Goal: Information Seeking & Learning: Learn about a topic

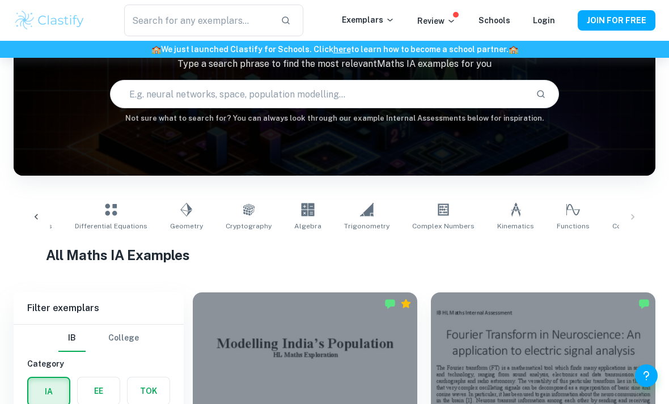
scroll to position [0, 380]
click at [626, 209] on icon at bounding box center [633, 210] width 14 height 14
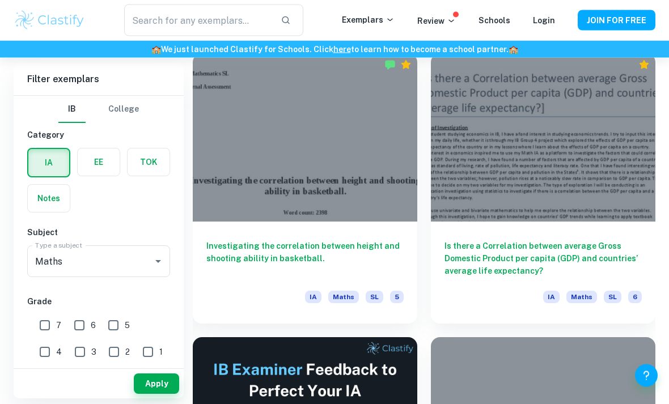
click at [52, 331] on input "7" at bounding box center [44, 325] width 23 height 23
checkbox input "true"
click at [163, 394] on button "Apply" at bounding box center [156, 384] width 45 height 20
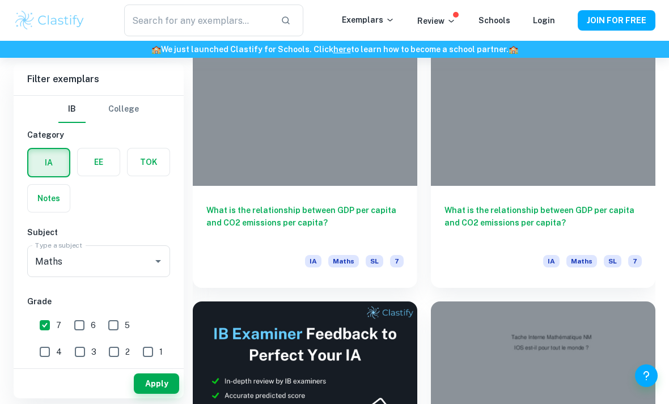
scroll to position [366, 0]
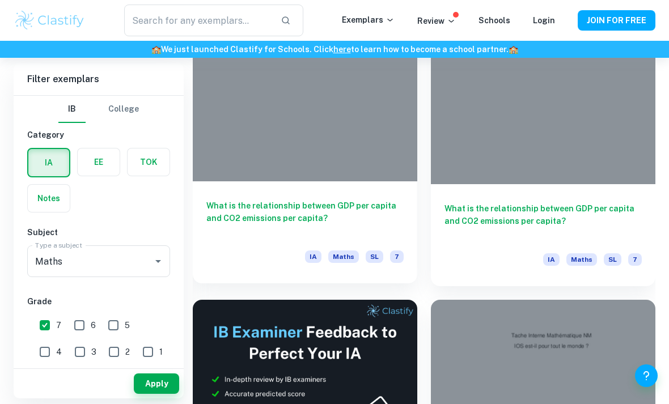
click at [350, 211] on h6 "What is the relationship between GDP per capita and CO2 emissions per capita?" at bounding box center [304, 218] width 197 height 37
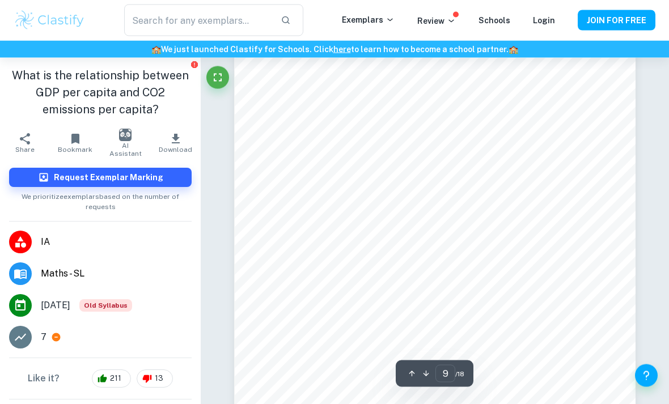
scroll to position [4924, 0]
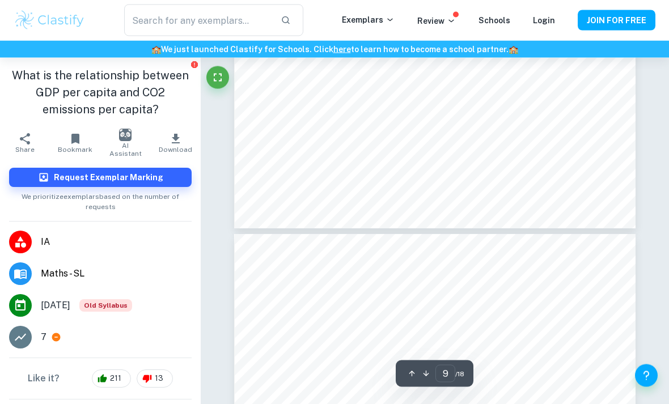
type input "10"
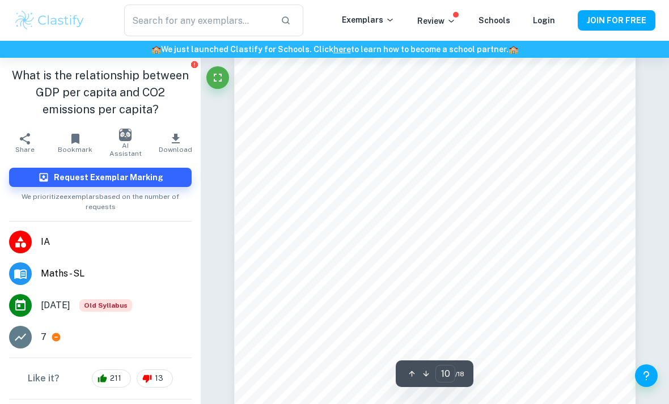
scroll to position [5490, 0]
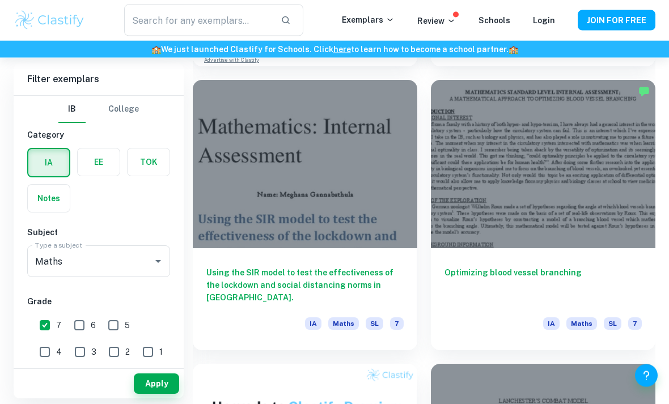
scroll to position [870, 0]
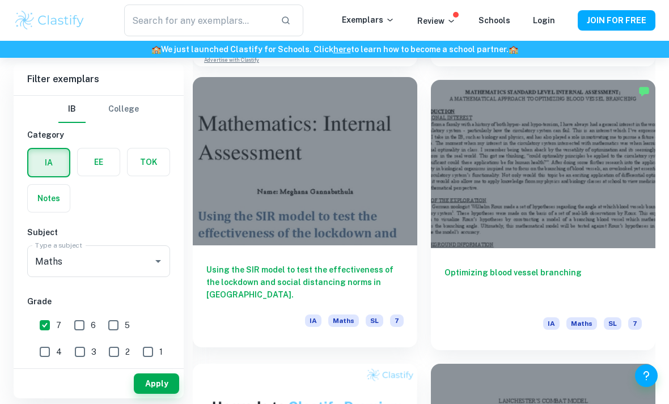
click at [372, 276] on h6 "Using the SIR model to test the effectiveness of the lockdown and social distan…" at bounding box center [304, 282] width 197 height 37
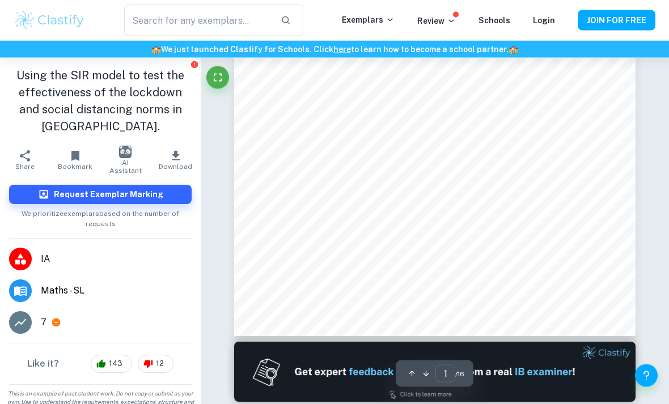
scroll to position [252, 0]
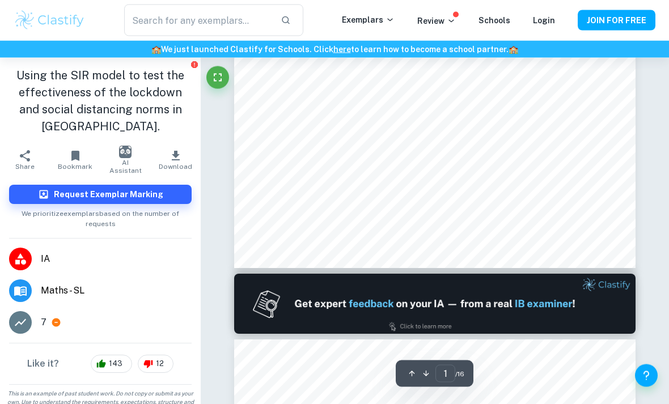
type input "2"
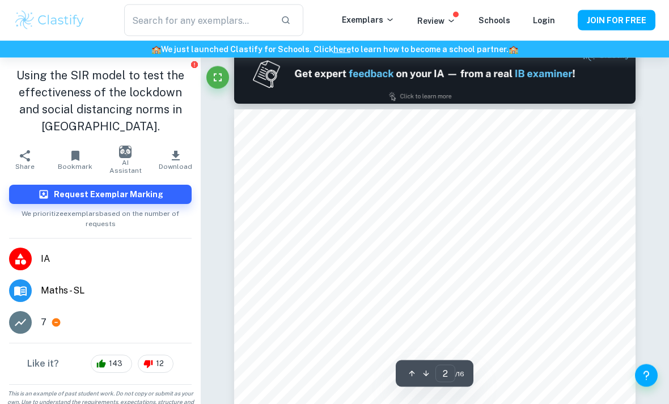
scroll to position [550, 0]
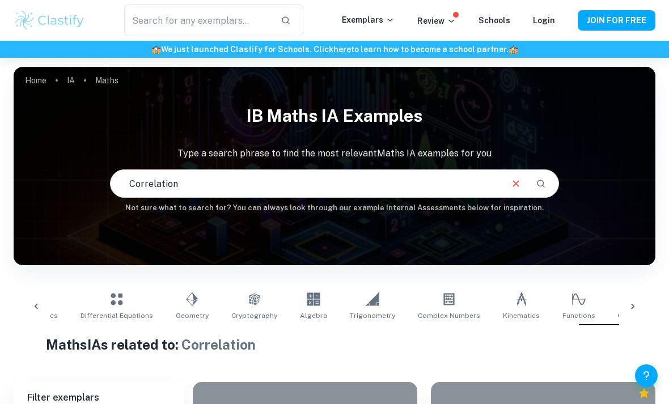
scroll to position [0, 379]
